Goal: Transaction & Acquisition: Purchase product/service

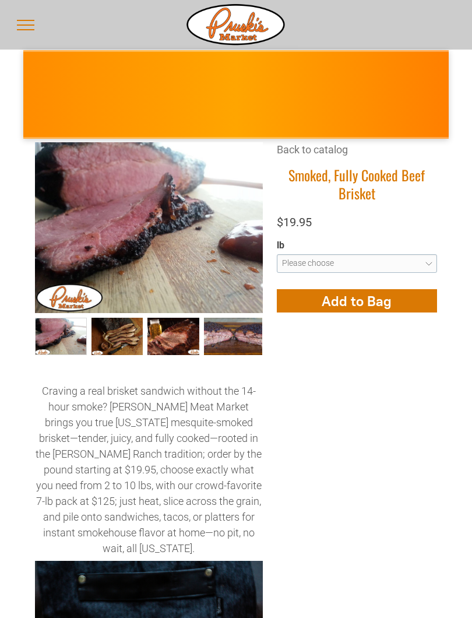
click at [237, 511] on p "Craving a real brisket sandwich without the 14-hour smoke? [PERSON_NAME] Meat M…" at bounding box center [149, 469] width 228 height 173
